Goal: Navigation & Orientation: Find specific page/section

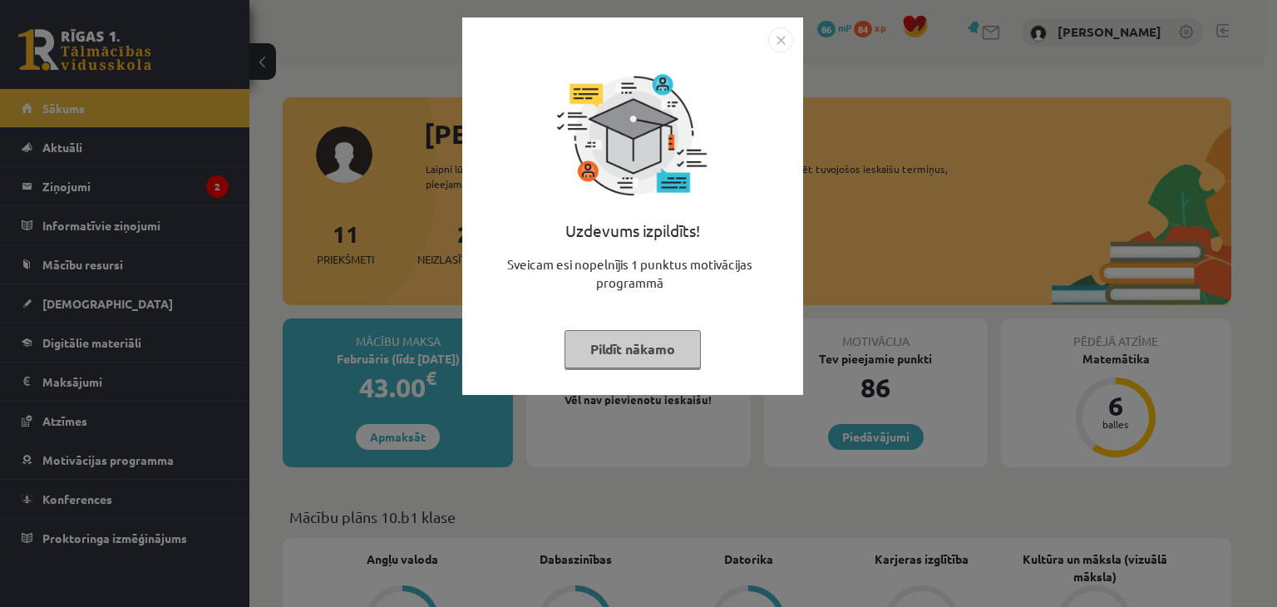
click at [774, 52] on div "Uzdevums izpildīts! Sveicam esi nopelnījis 1 punktus motivācijas programmā Pild…" at bounding box center [632, 218] width 321 height 333
click at [776, 45] on img "Close" at bounding box center [780, 39] width 25 height 25
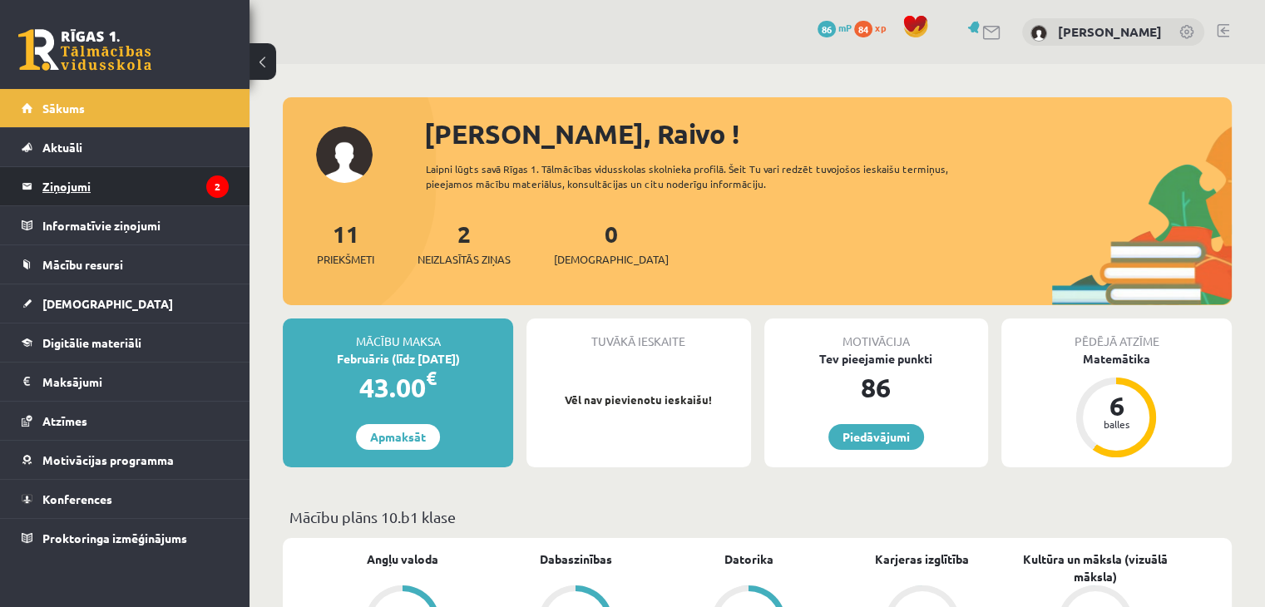
click at [183, 177] on legend "Ziņojumi 2" at bounding box center [135, 186] width 186 height 38
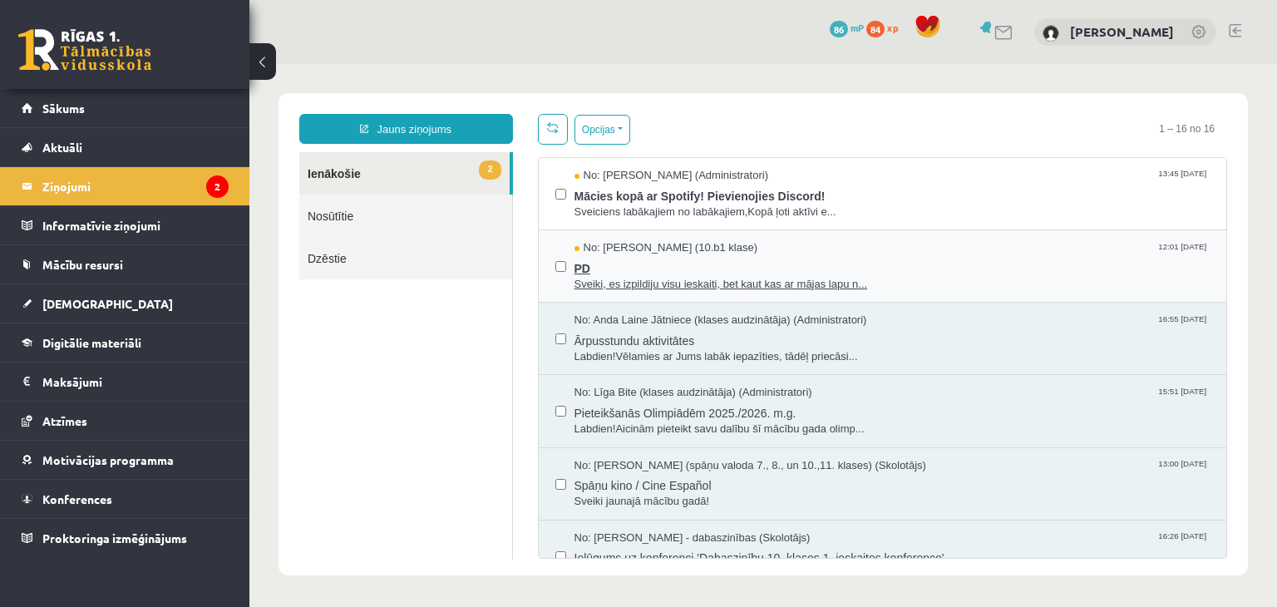
click at [603, 280] on span "Sveiki, es izpildiju visu ieskaiti, bet kaut kas ar mājas lapu n..." at bounding box center [893, 285] width 636 height 16
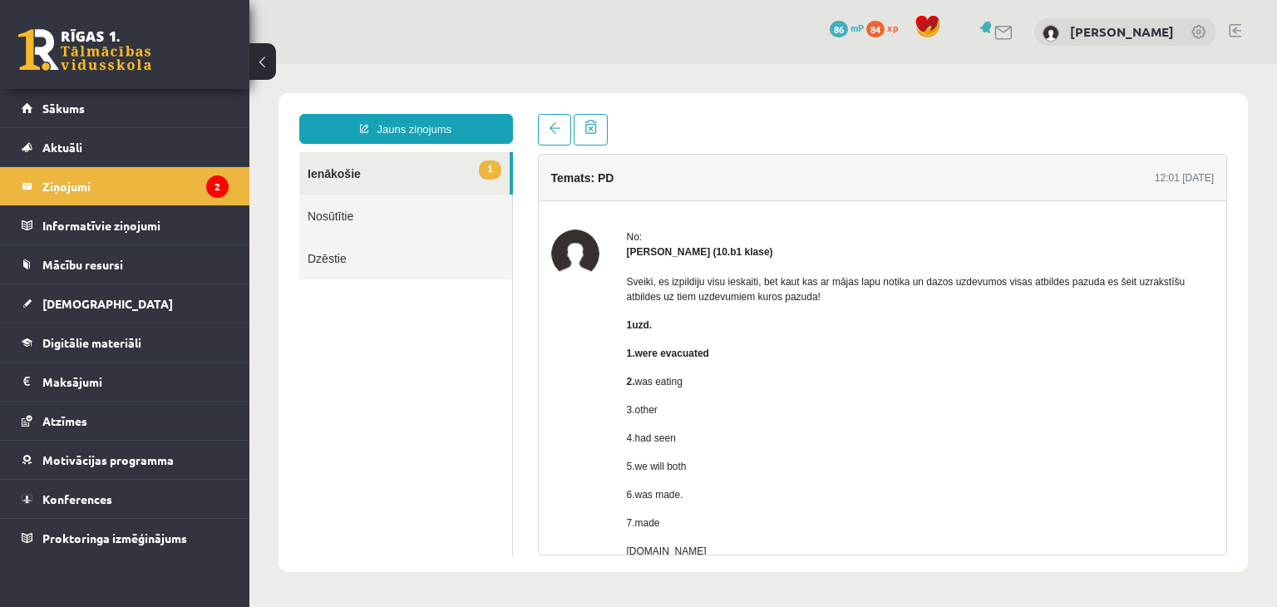
click at [353, 175] on link "1 Ienākošie" at bounding box center [404, 173] width 210 height 42
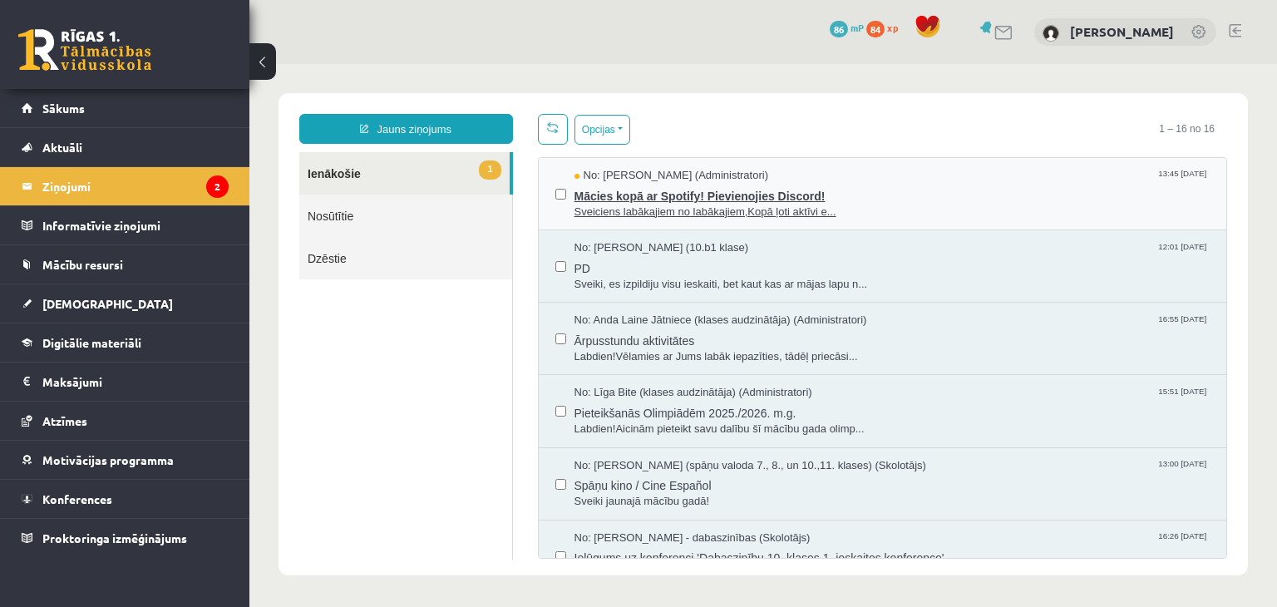
click at [814, 194] on span "Mācies kopā ar Spotify! Pievienojies Discord!" at bounding box center [893, 194] width 636 height 21
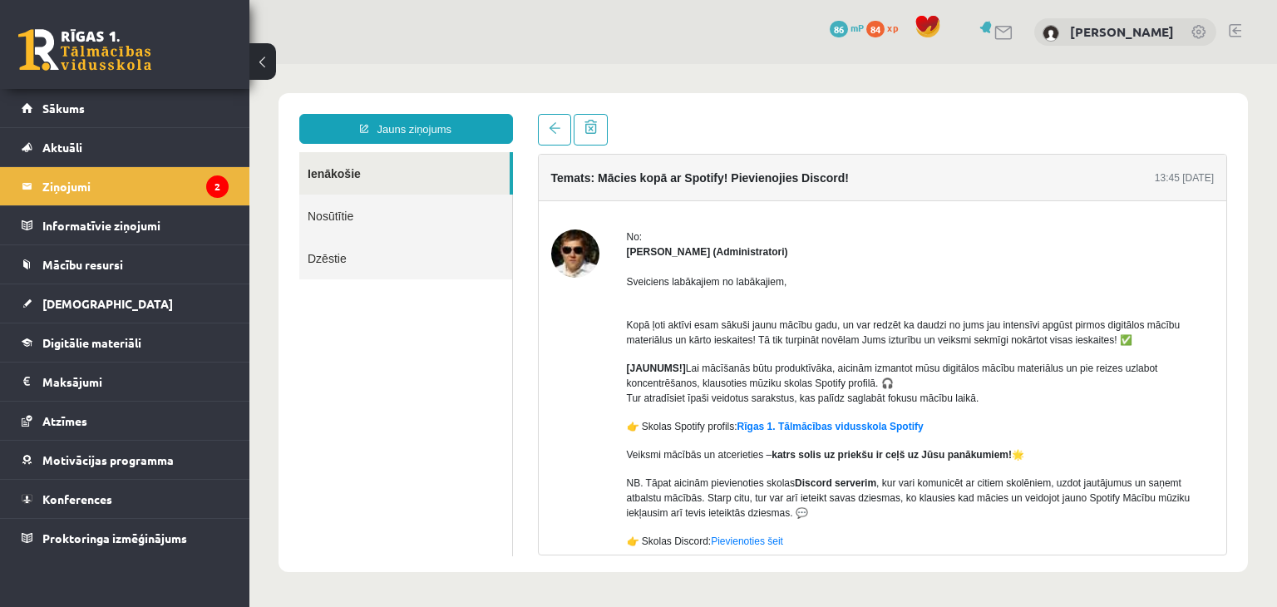
click at [592, 403] on div at bounding box center [575, 425] width 48 height 390
click at [979, 250] on div "Ivo Čapiņš (Administratori)" at bounding box center [921, 252] width 588 height 15
click at [762, 422] on link "Rīgas 1. Tālmācības vidusskola Spotify" at bounding box center [831, 427] width 186 height 12
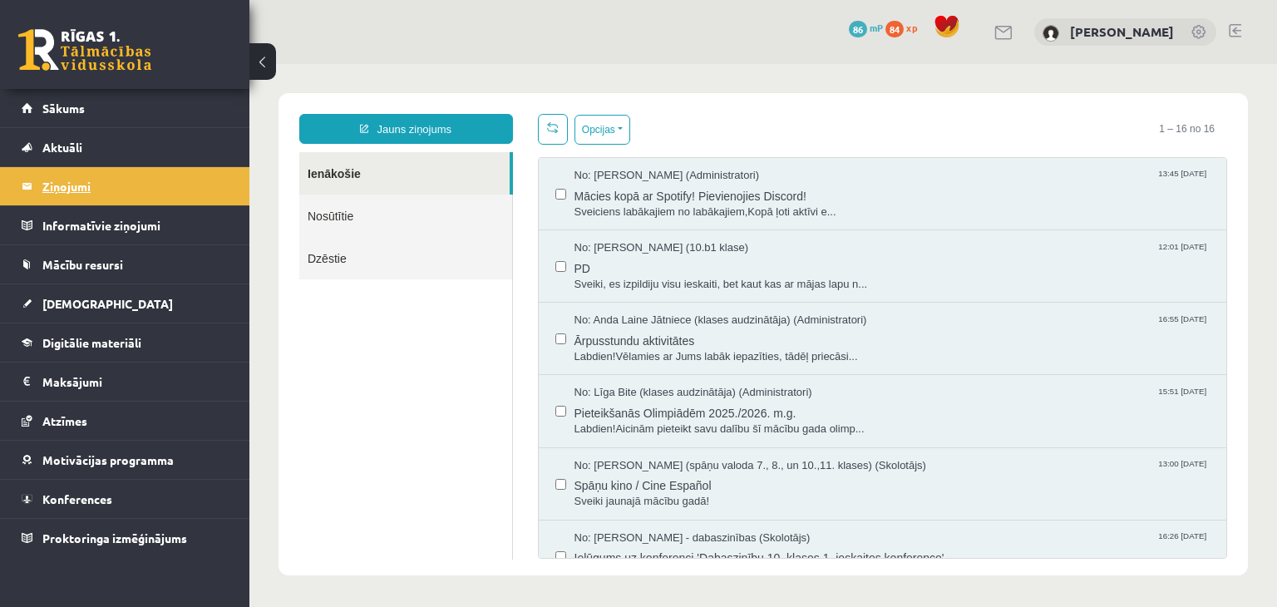
click at [106, 204] on legend "Ziņojumi 0" at bounding box center [135, 186] width 186 height 38
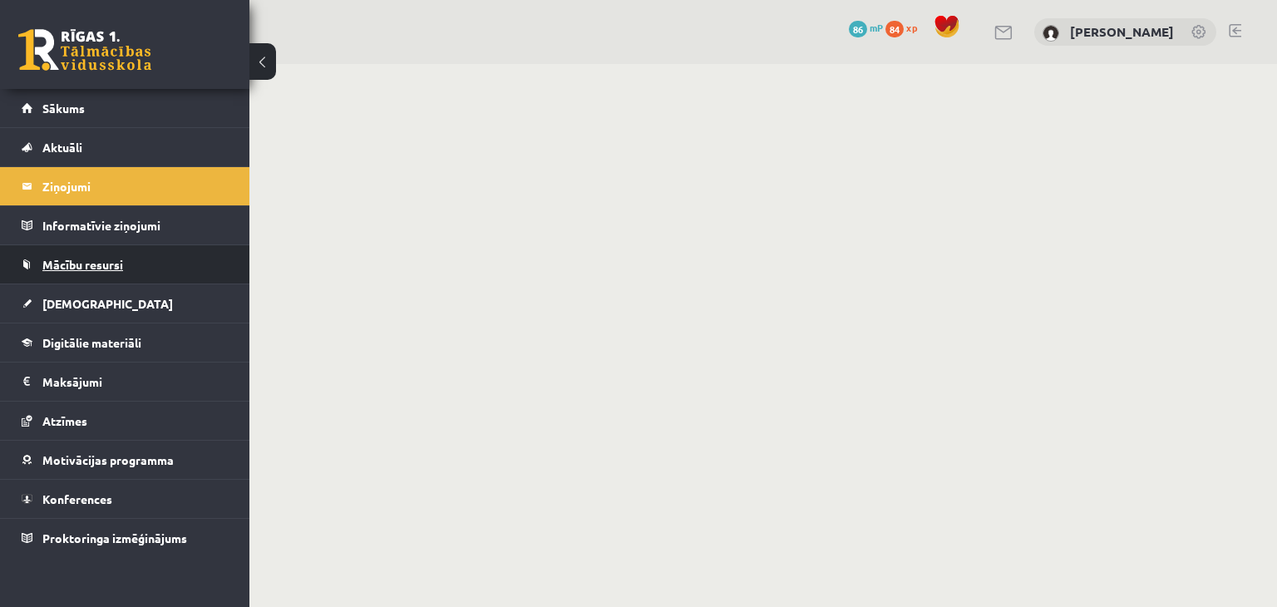
click at [93, 262] on span "Mācību resursi" at bounding box center [82, 264] width 81 height 15
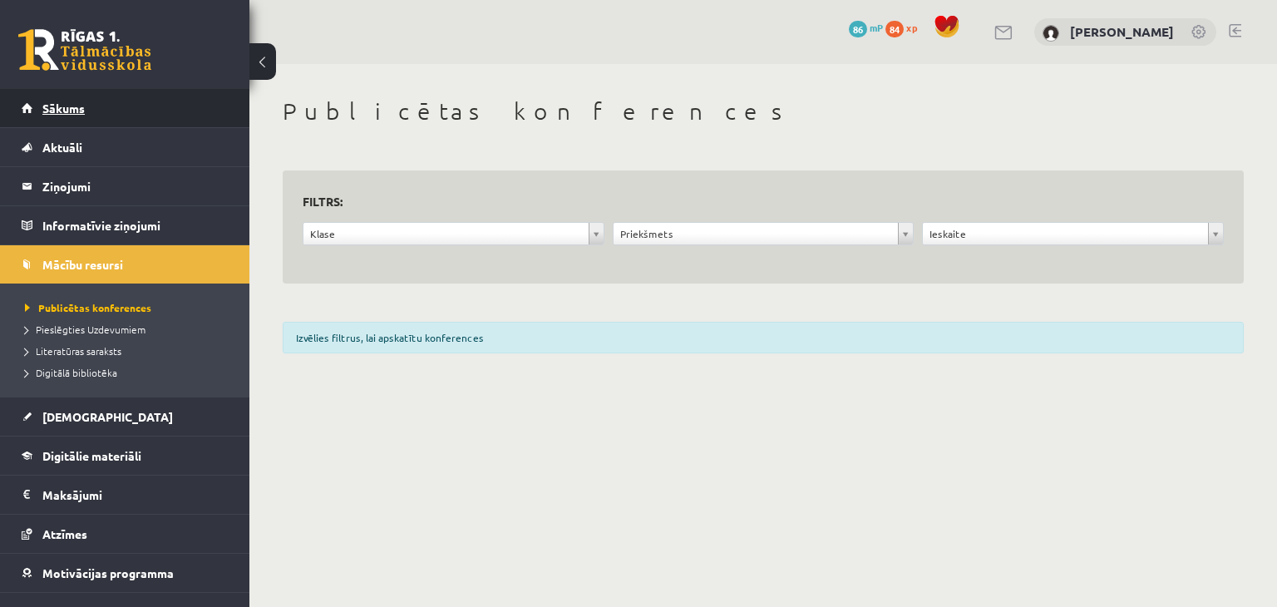
click at [70, 113] on span "Sākums" at bounding box center [63, 108] width 42 height 15
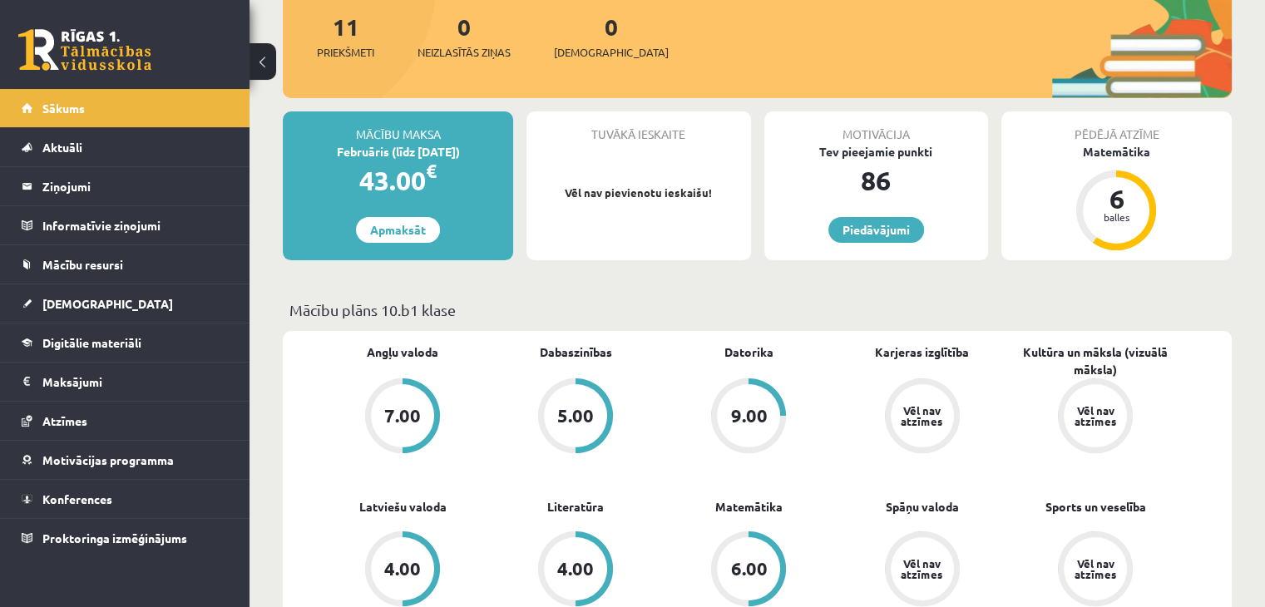
scroll to position [166, 0]
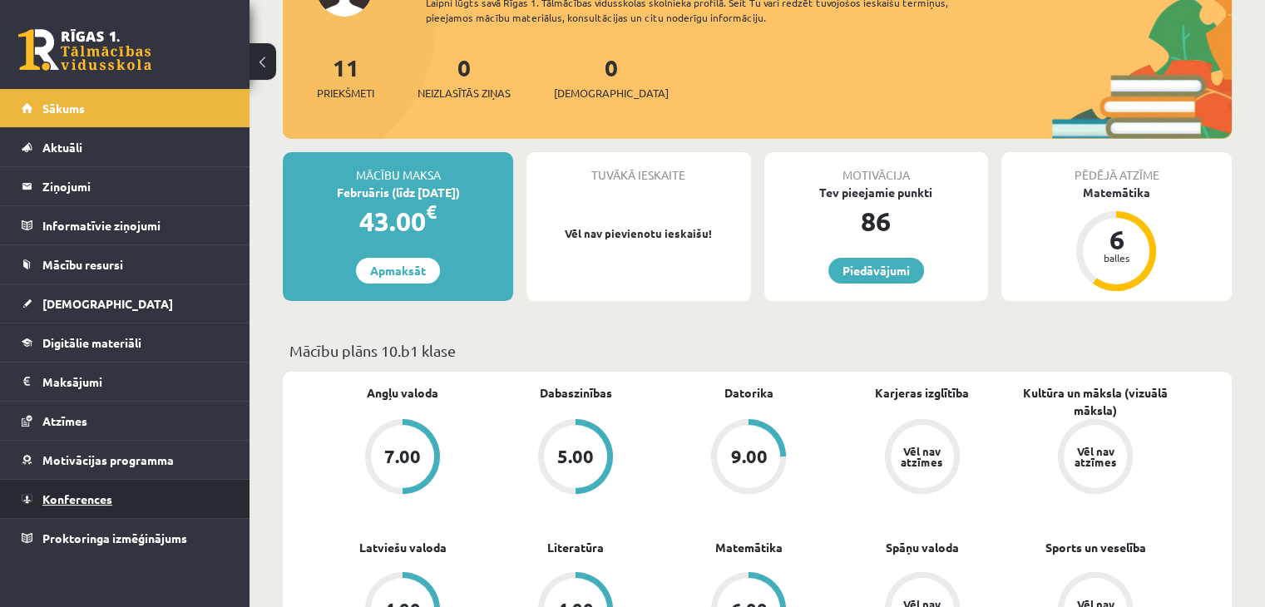
click at [123, 492] on link "Konferences" at bounding box center [125, 499] width 207 height 38
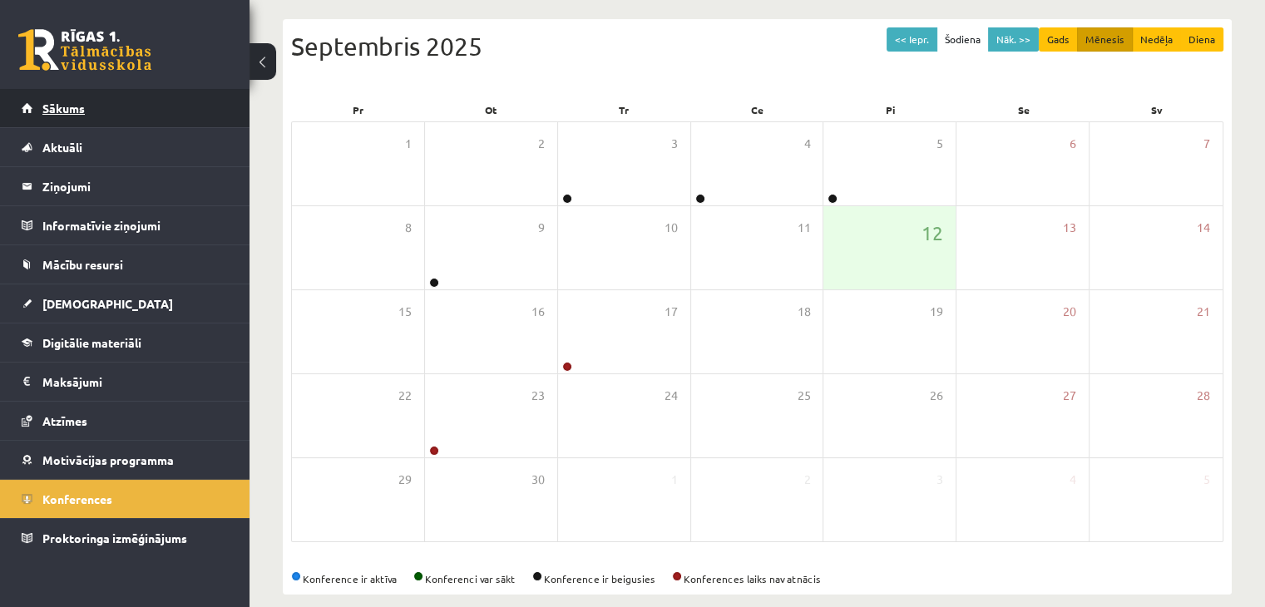
click at [64, 106] on span "Sākums" at bounding box center [63, 108] width 42 height 15
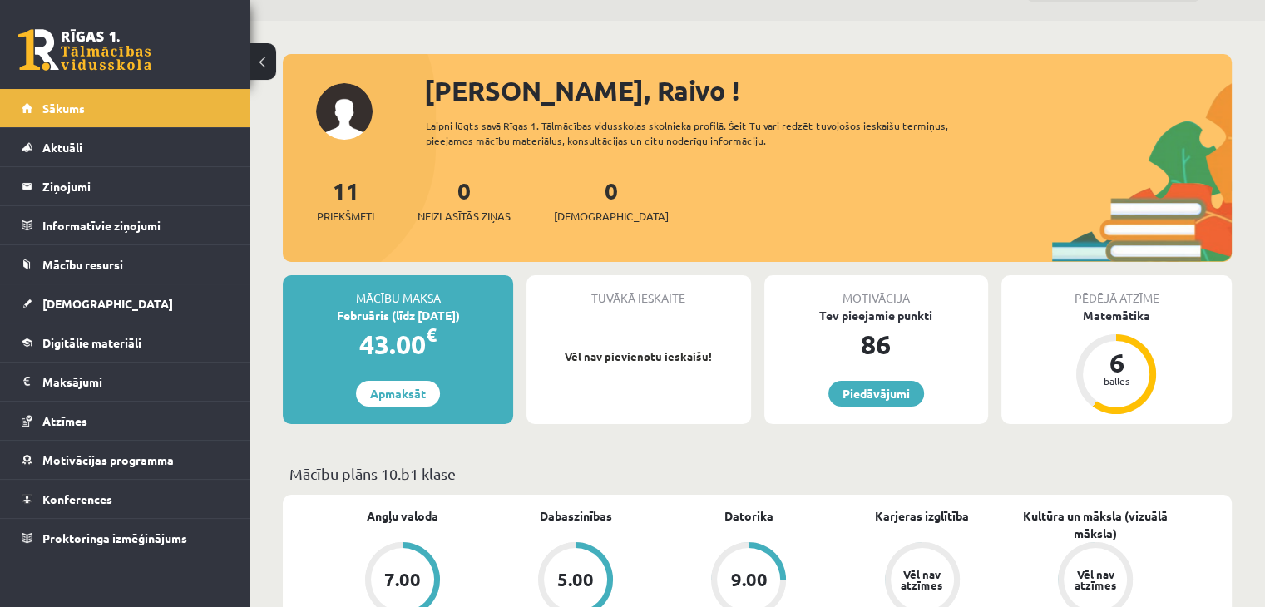
scroll to position [83, 0]
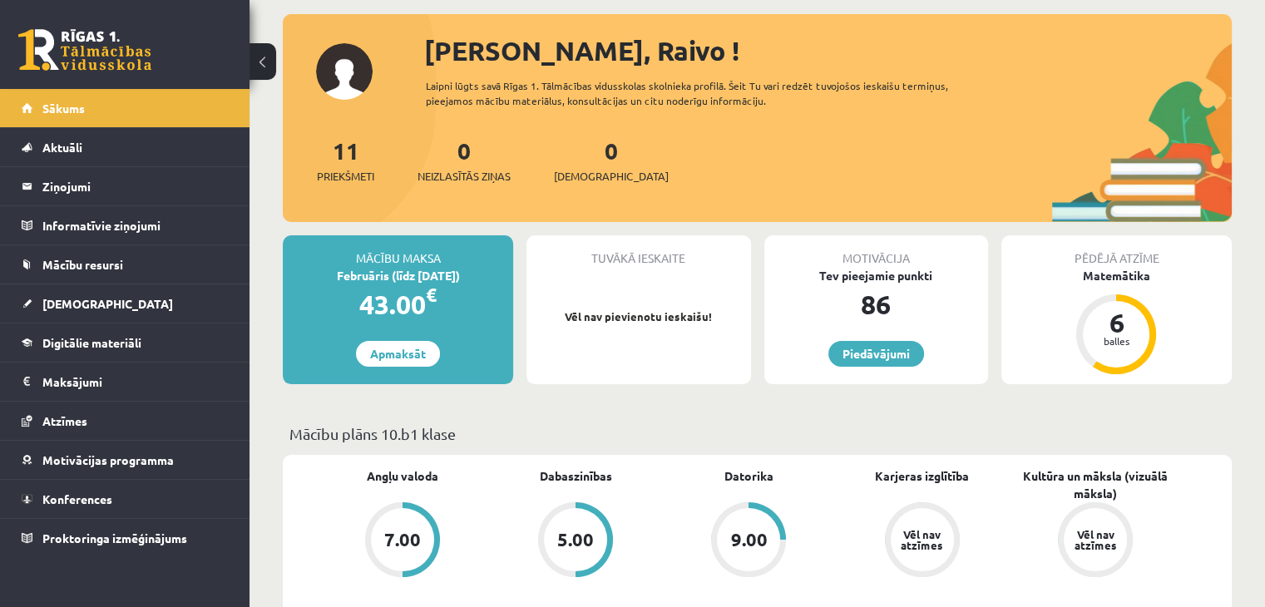
click at [604, 294] on div "Tuvākā ieskaite Vēl nav pievienotu ieskaišu!" at bounding box center [638, 309] width 224 height 149
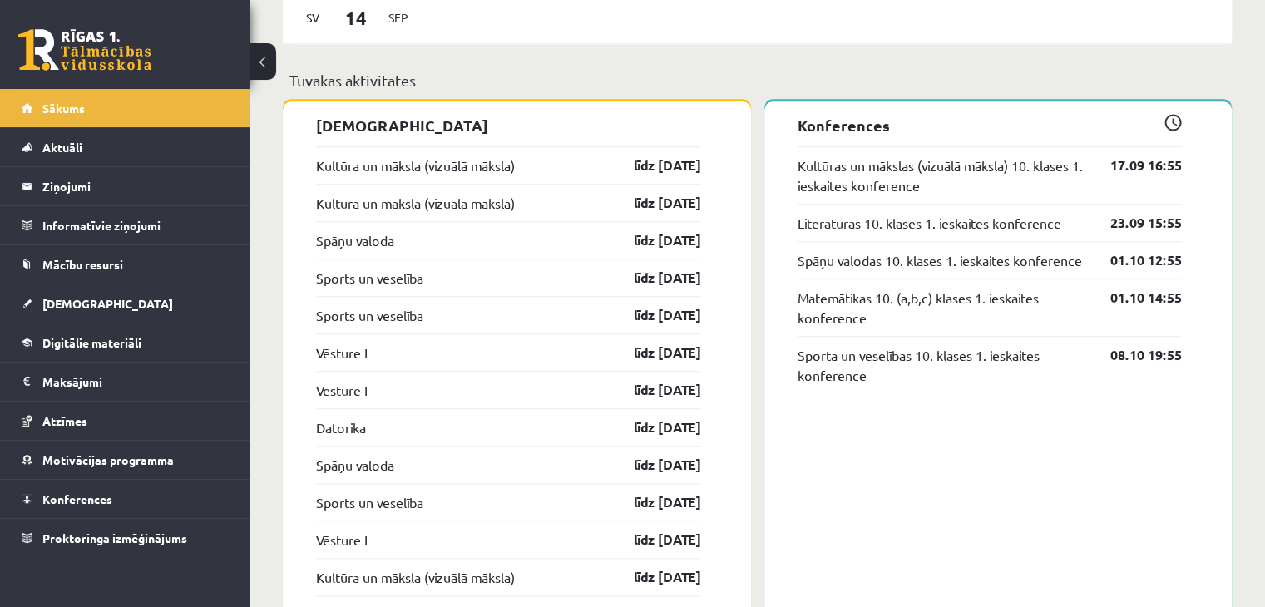
scroll to position [1331, 0]
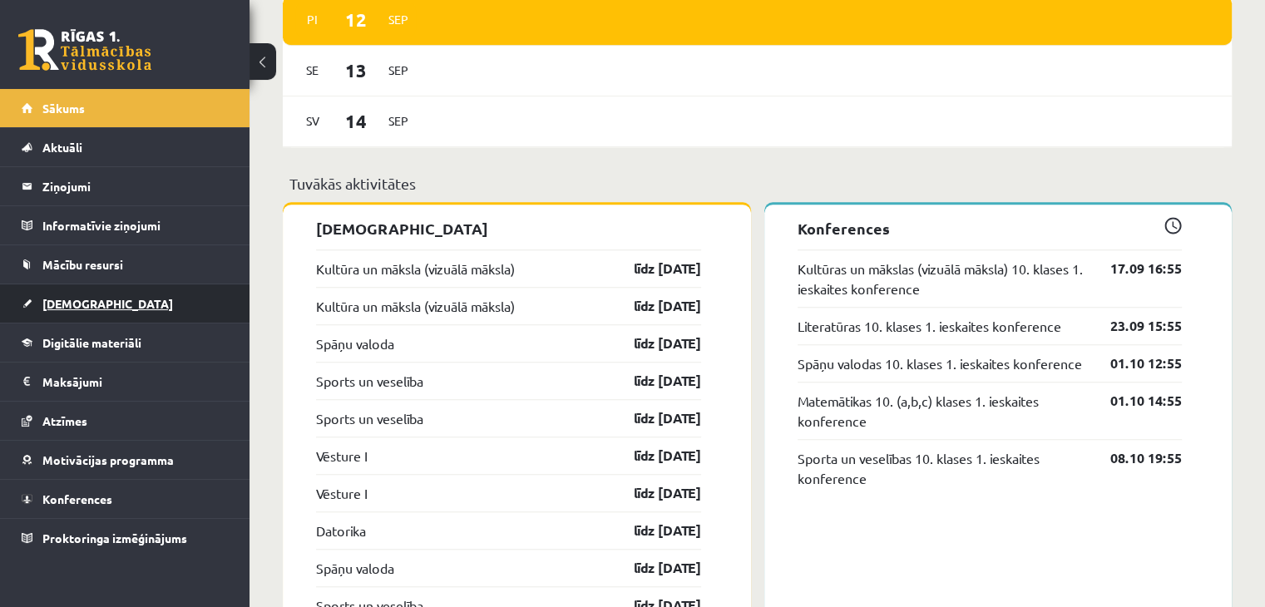
click at [180, 287] on link "[DEMOGRAPHIC_DATA]" at bounding box center [125, 303] width 207 height 38
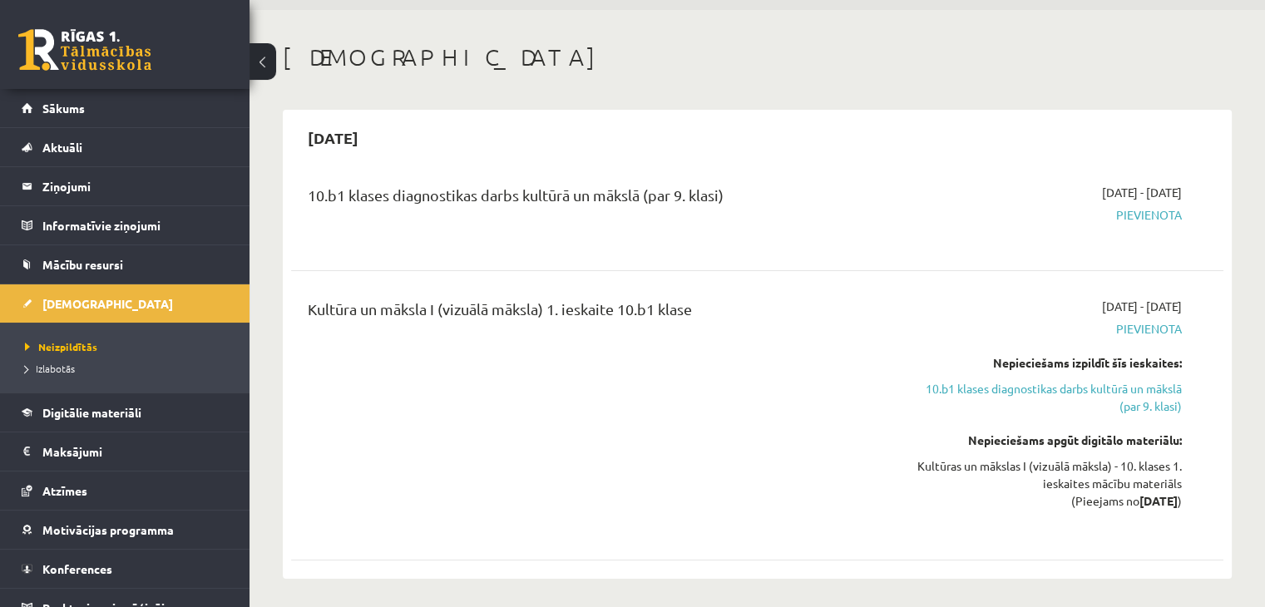
scroll to position [83, 0]
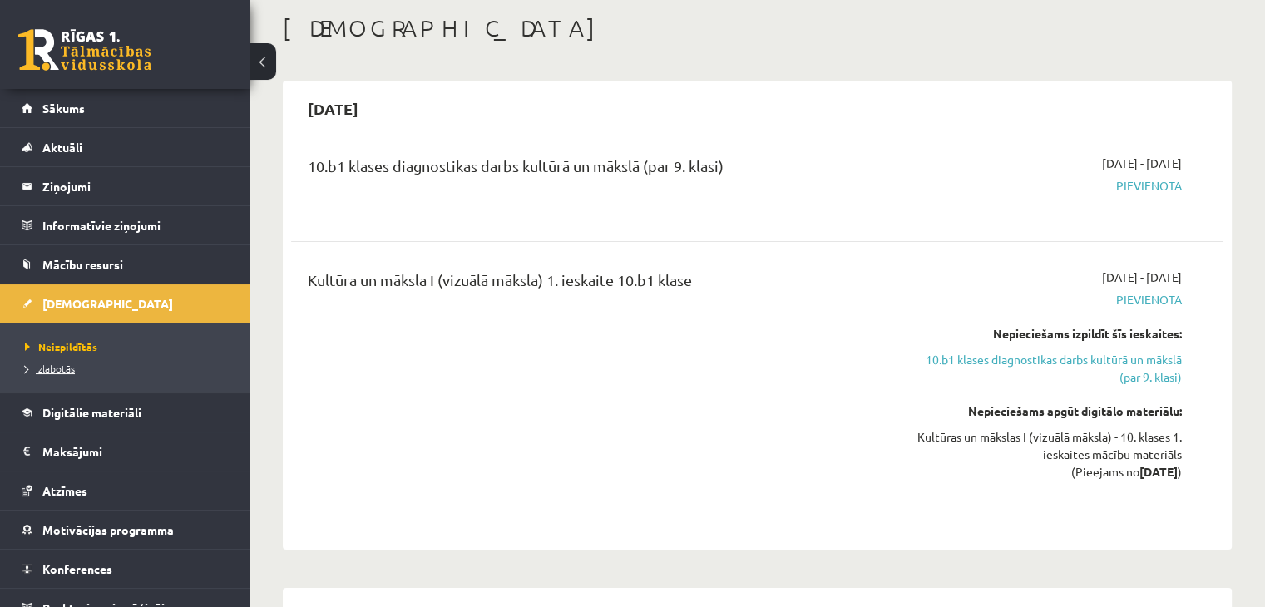
click at [67, 370] on span "Izlabotās" at bounding box center [50, 368] width 50 height 13
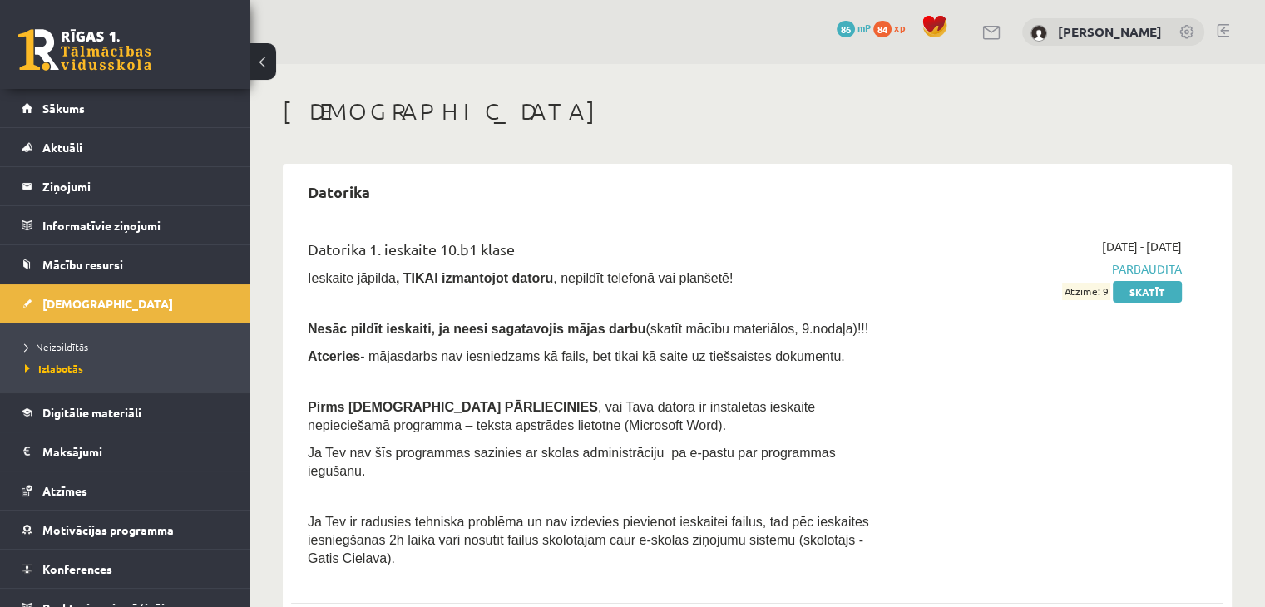
click at [1099, 39] on div "[PERSON_NAME]" at bounding box center [1113, 32] width 182 height 28
click at [1099, 33] on link "[PERSON_NAME]" at bounding box center [1110, 31] width 104 height 17
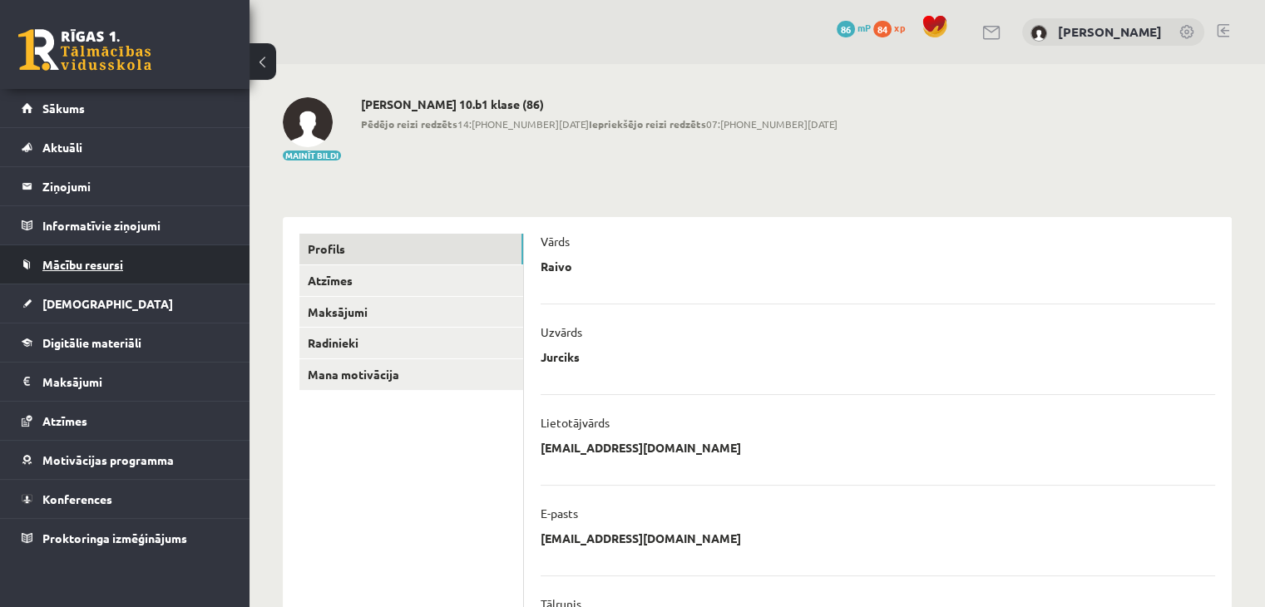
click at [156, 255] on link "Mācību resursi" at bounding box center [125, 264] width 207 height 38
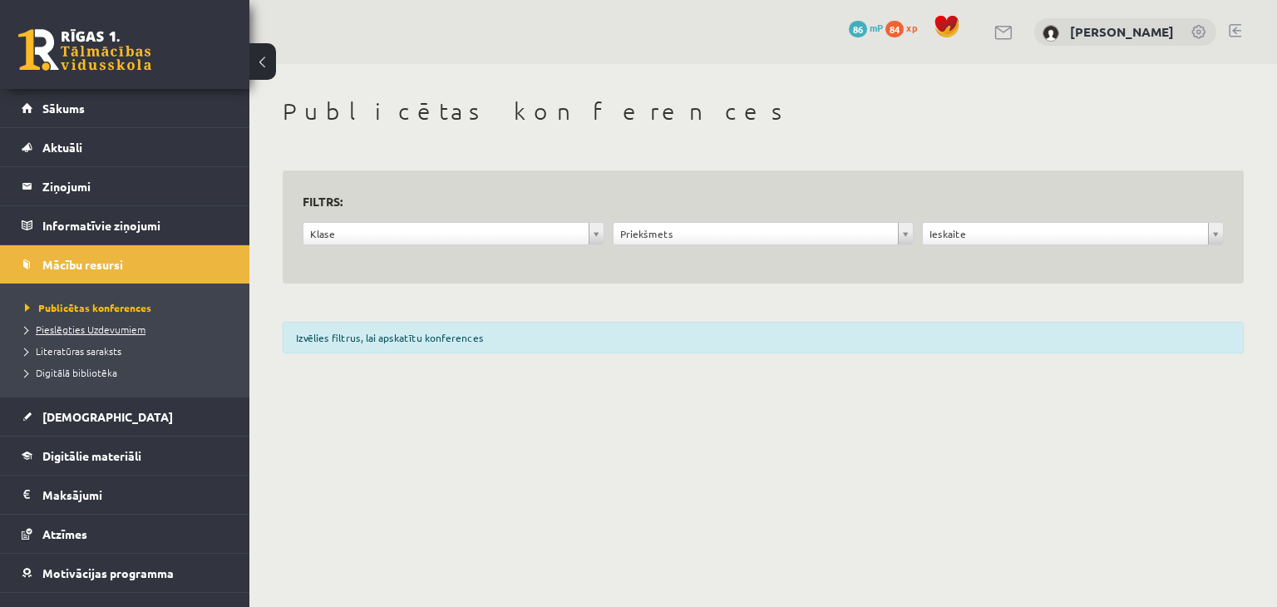
click at [136, 330] on span "Pieslēgties Uzdevumiem" at bounding box center [85, 329] width 121 height 13
